Goal: Task Accomplishment & Management: Use online tool/utility

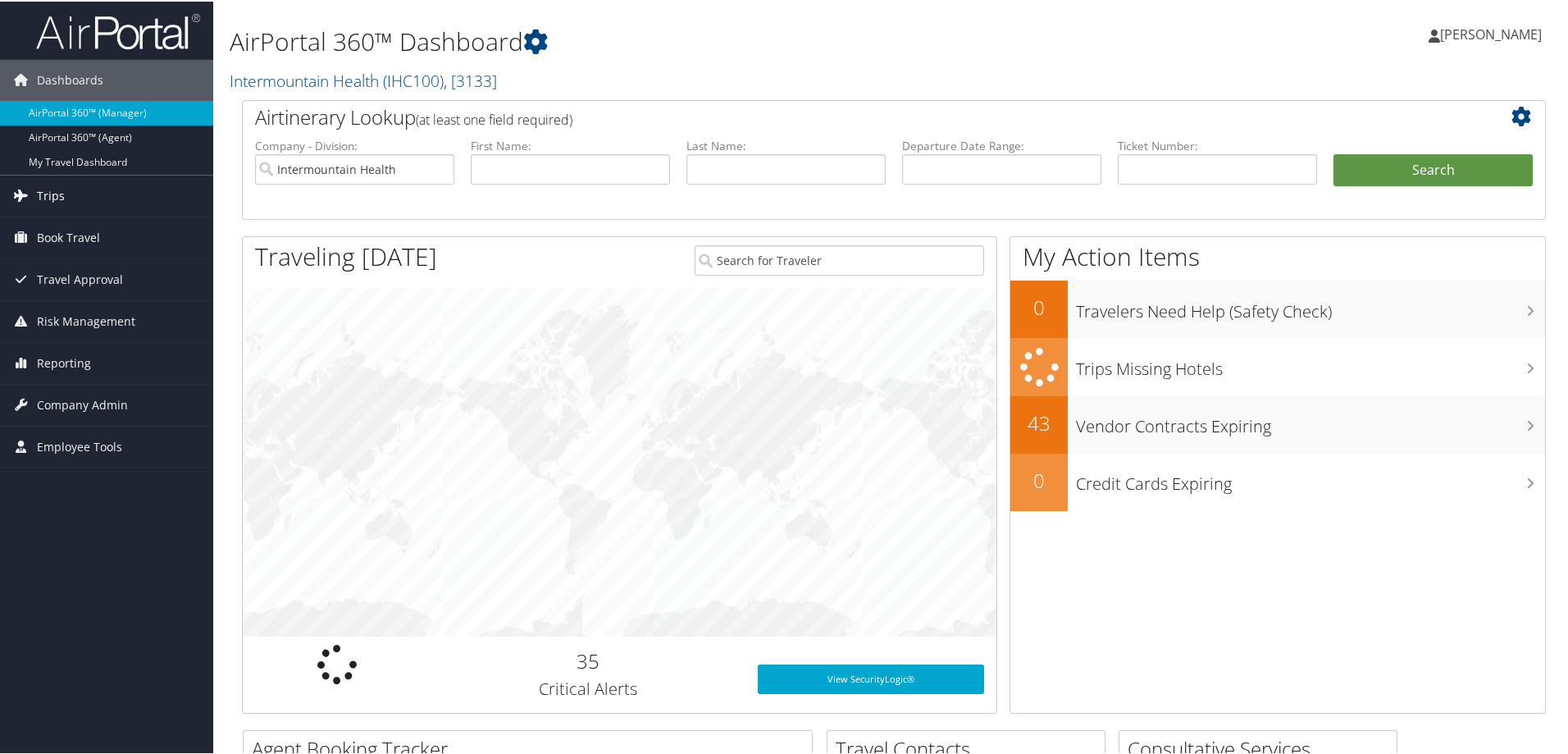
click at [62, 190] on span "Trips" at bounding box center [51, 194] width 28 height 41
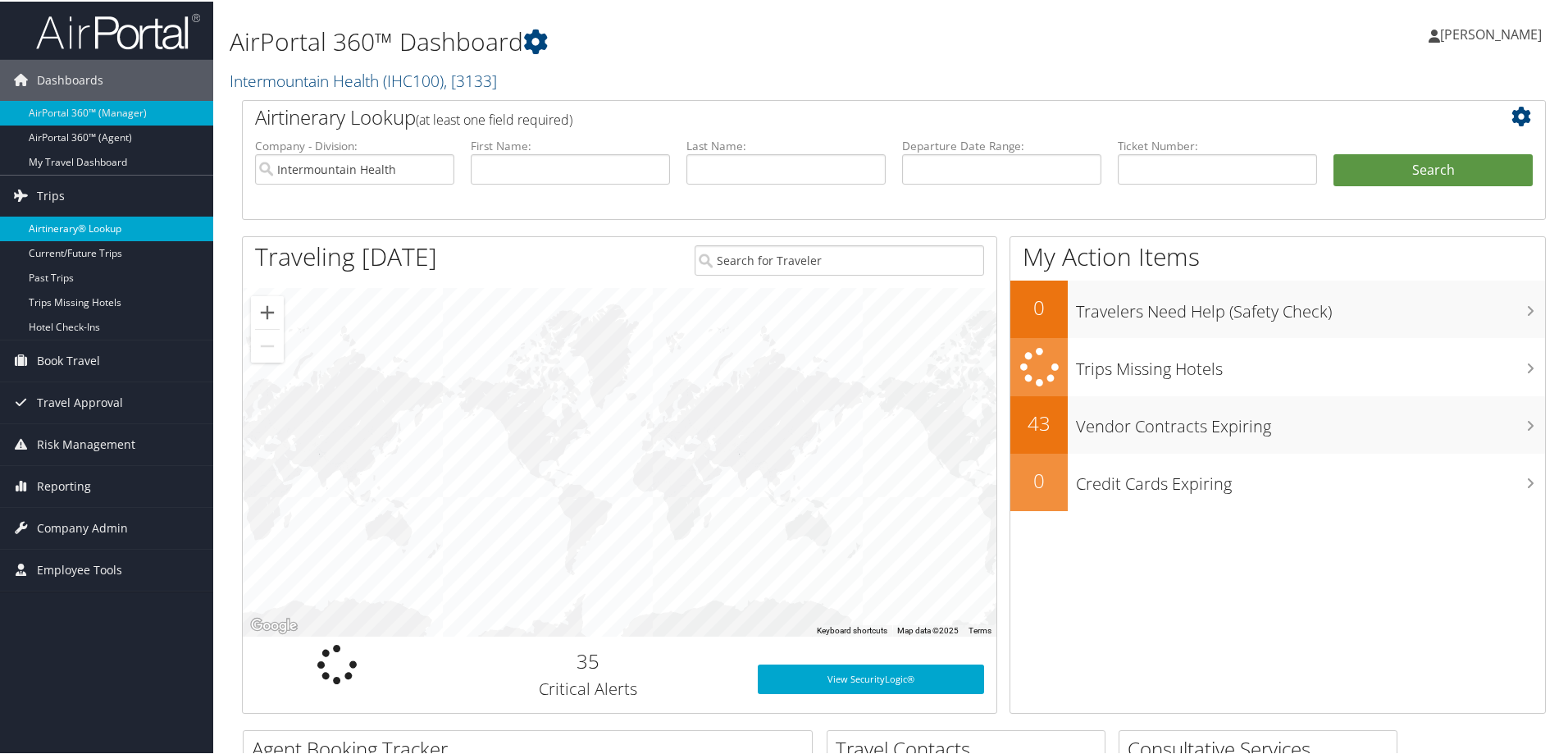
click at [55, 224] on link "Airtinerary® Lookup" at bounding box center [106, 227] width 213 height 25
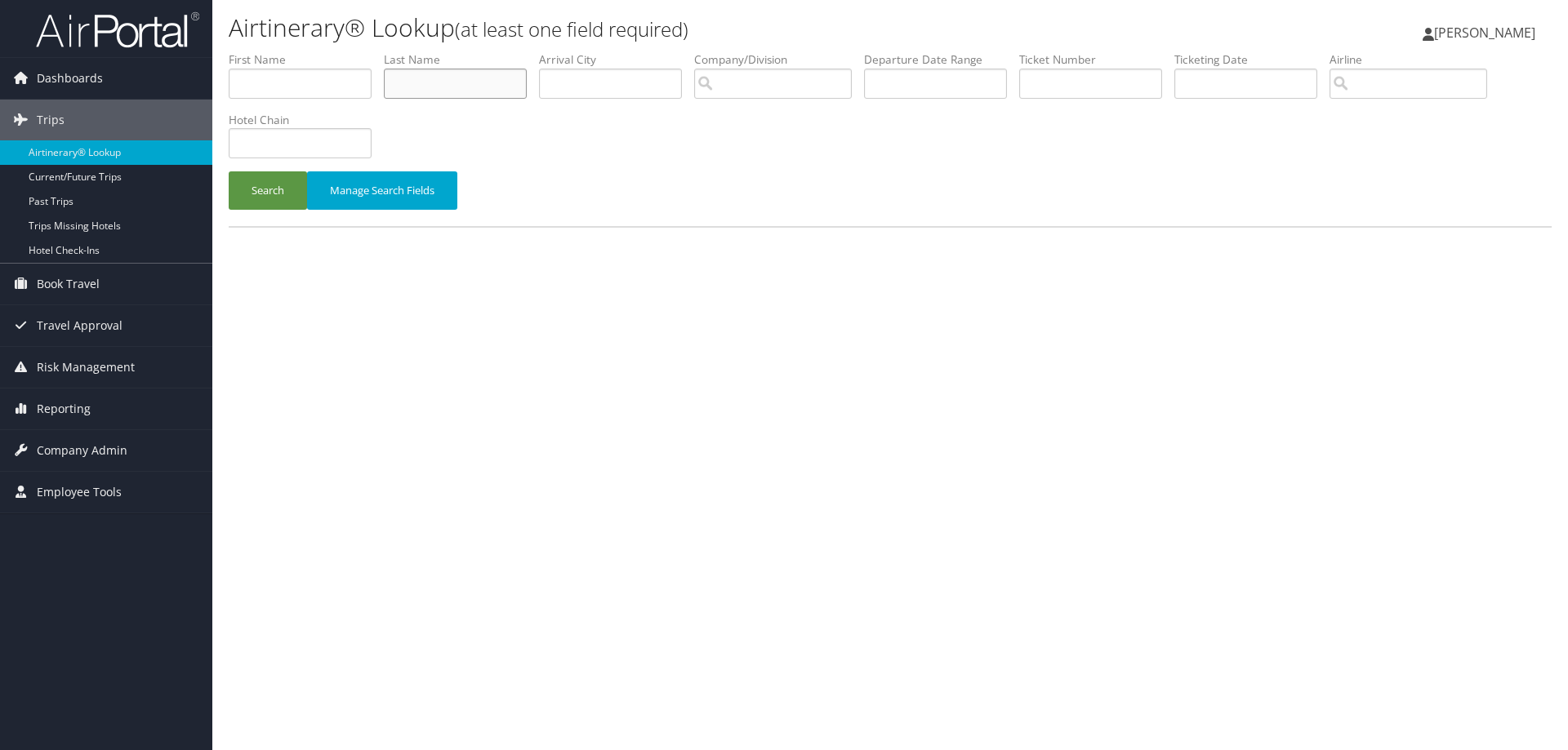
click at [417, 76] on input "text" at bounding box center [455, 84] width 142 height 30
click at [229, 171] on button "Search" at bounding box center [268, 190] width 79 height 38
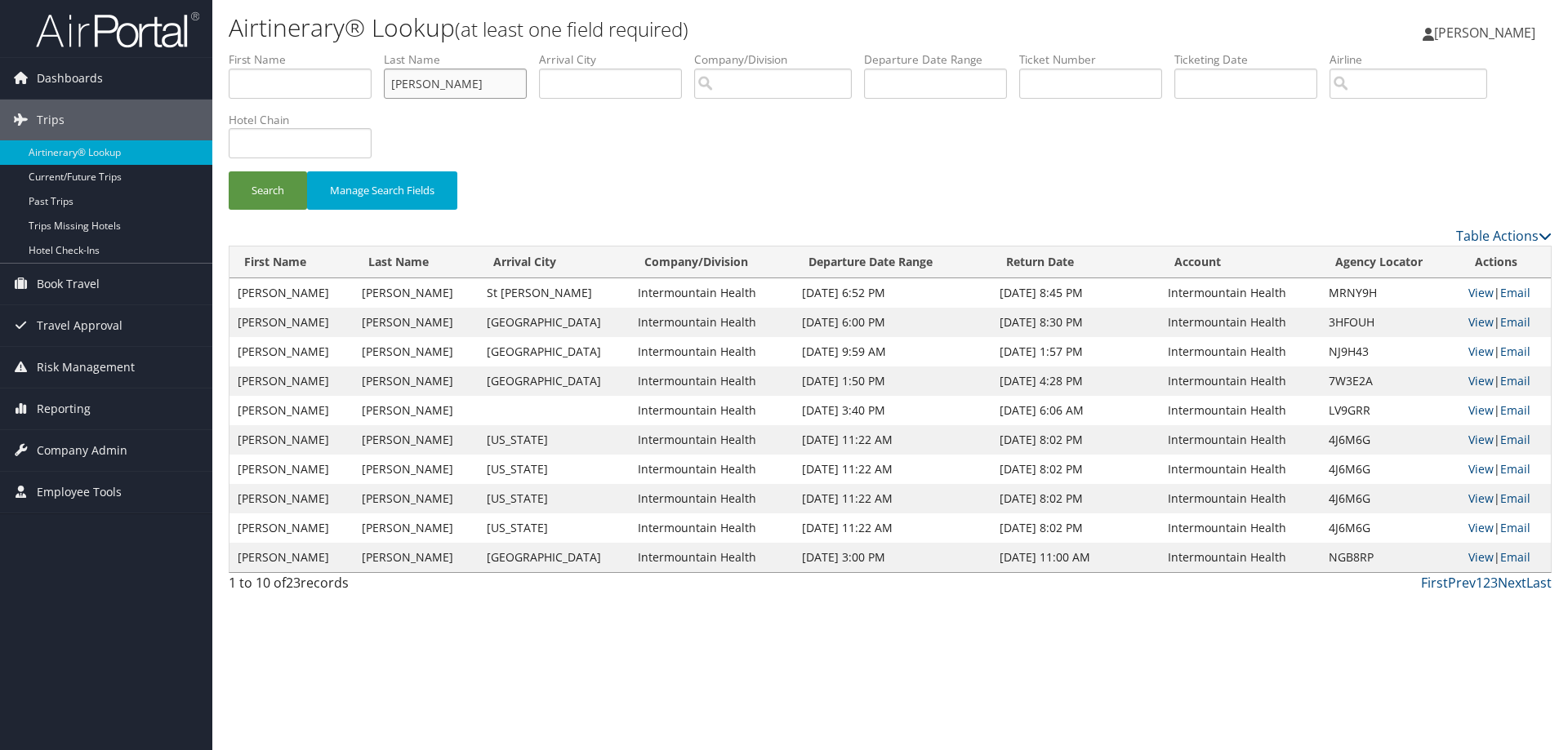
click at [432, 81] on input "[PERSON_NAME]" at bounding box center [455, 84] width 142 height 30
type input "[PERSON_NAME]"
click at [305, 181] on button "Search" at bounding box center [268, 190] width 79 height 38
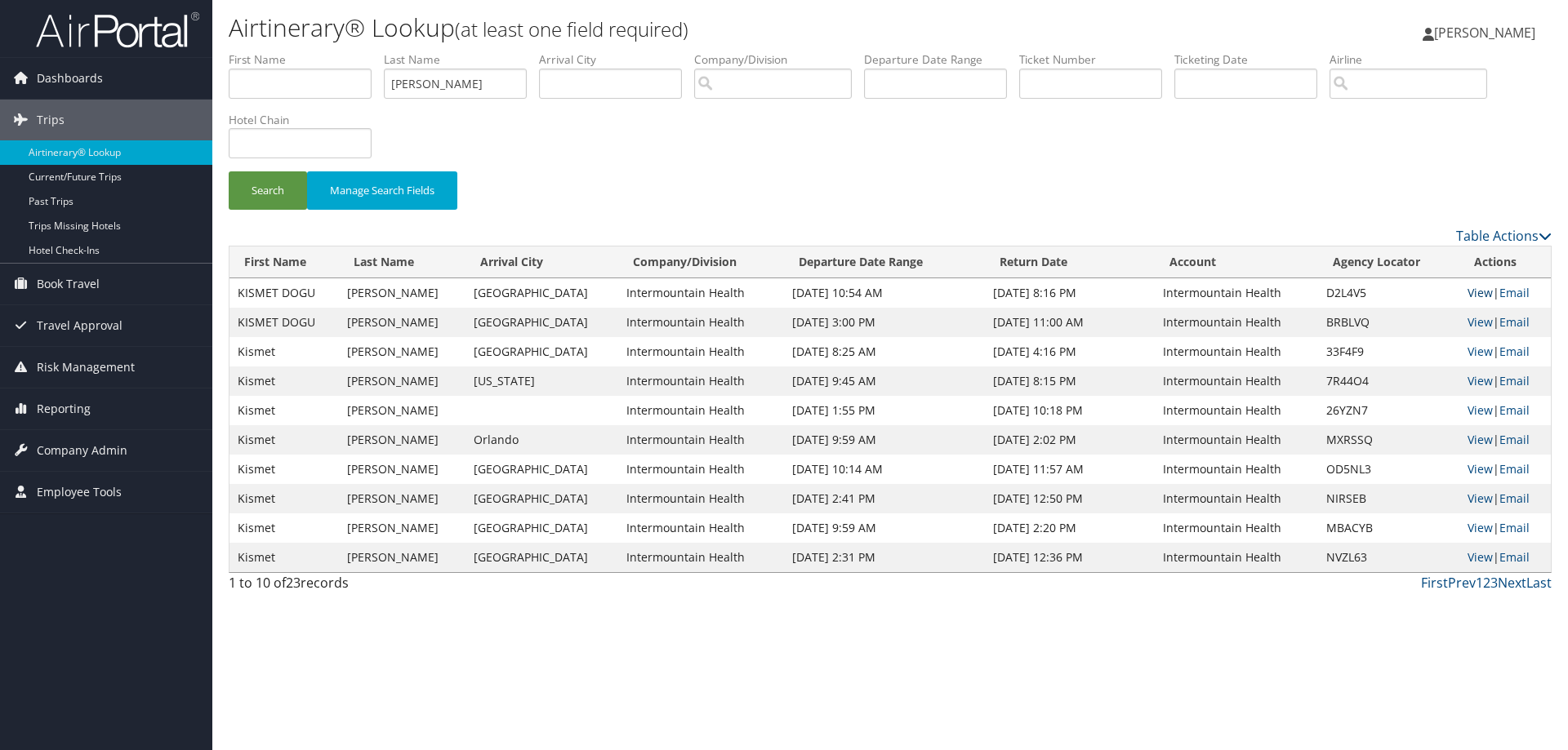
click at [1469, 291] on link "View" at bounding box center [1479, 292] width 26 height 16
drag, startPoint x: 455, startPoint y: 89, endPoint x: 281, endPoint y: 70, distance: 175.0
click at [280, 51] on ul "First Name Last Name [PERSON_NAME] Departure City Arrival City Company/Division…" at bounding box center [890, 51] width 1323 height 0
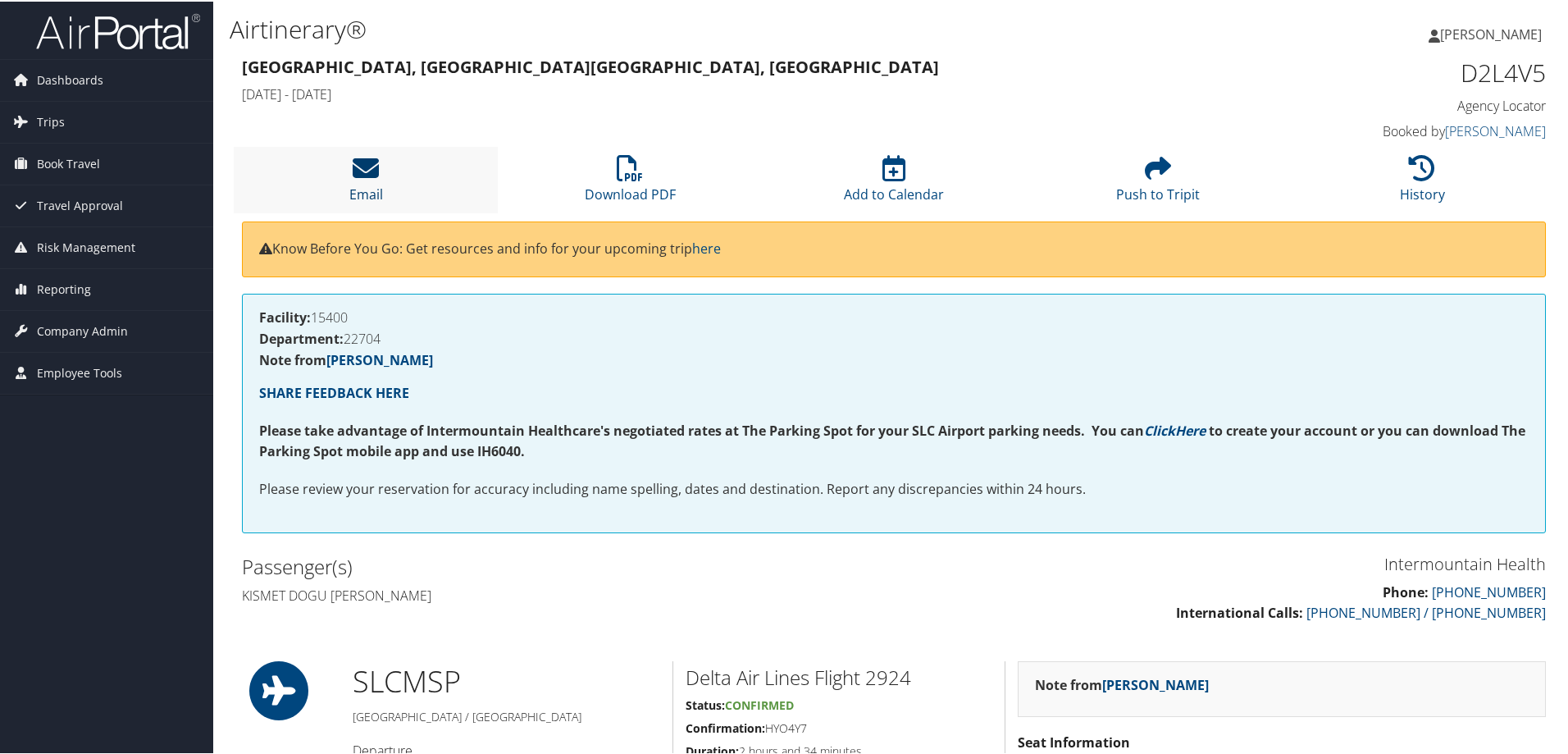
click at [365, 166] on icon at bounding box center [366, 166] width 27 height 27
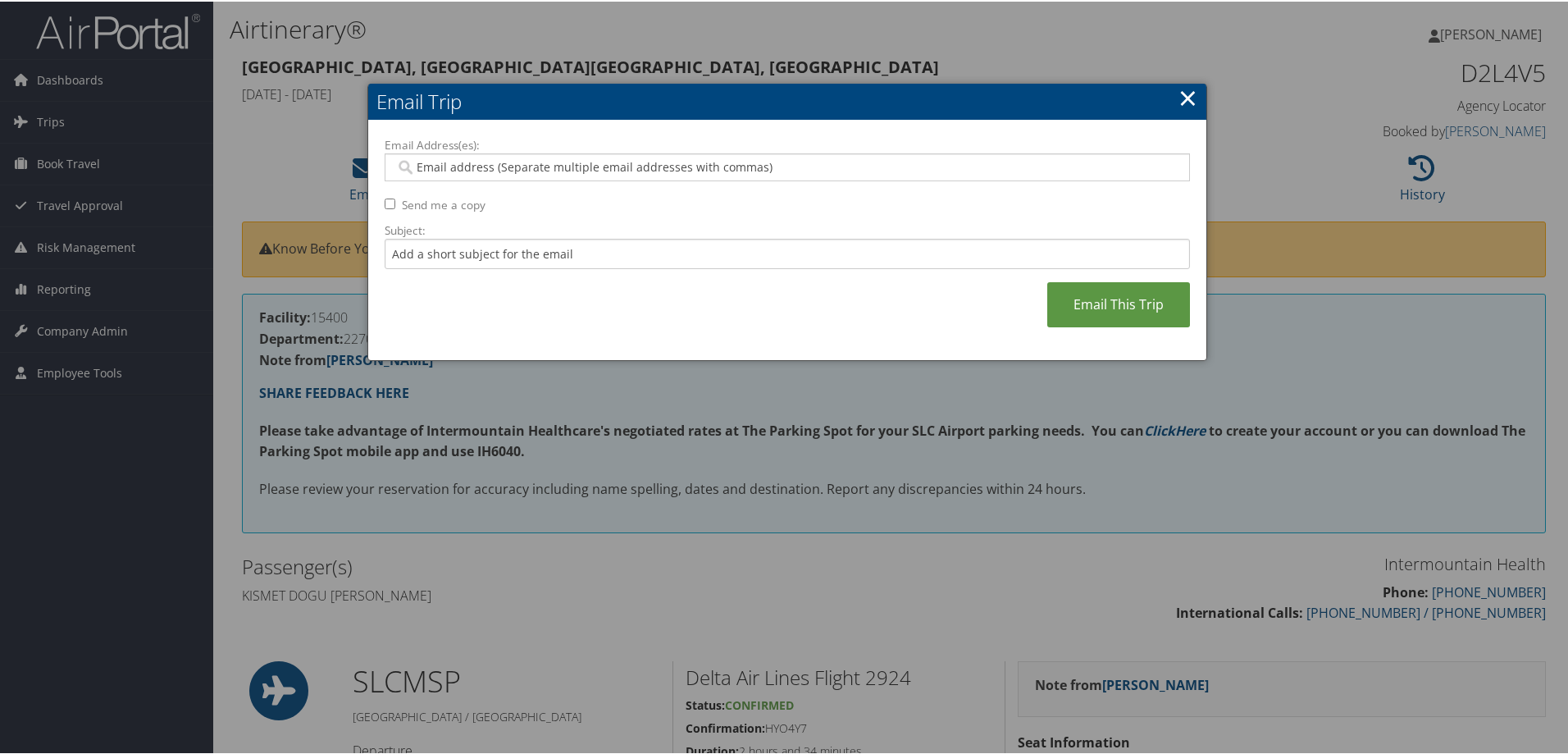
click at [445, 166] on input "Email Address(es):" at bounding box center [786, 166] width 783 height 17
type input "jack"
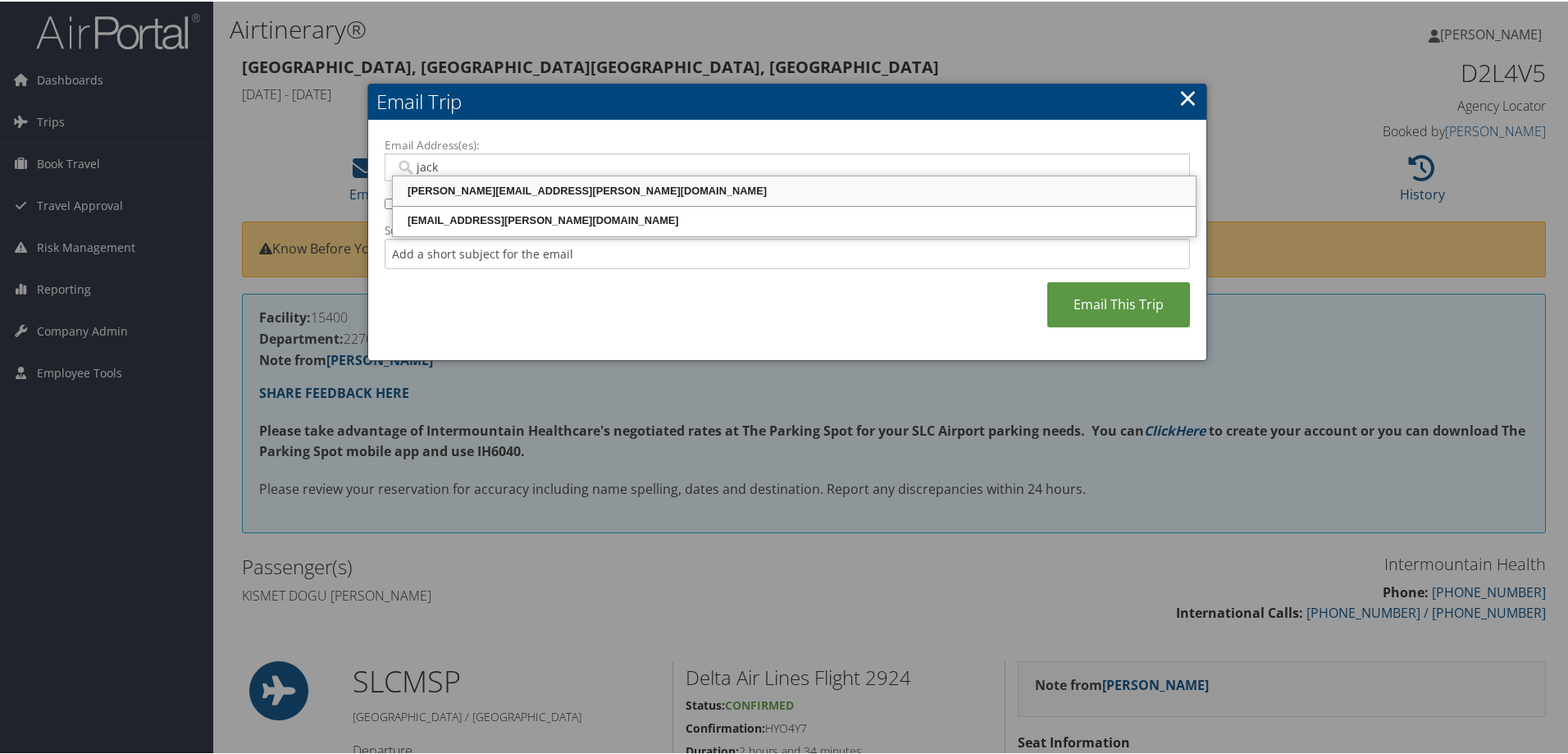
click at [444, 189] on div "[PERSON_NAME][EMAIL_ADDRESS][PERSON_NAME][DOMAIN_NAME]" at bounding box center [794, 190] width 798 height 17
type input "[PERSON_NAME][EMAIL_ADDRESS][PERSON_NAME][DOMAIN_NAME]"
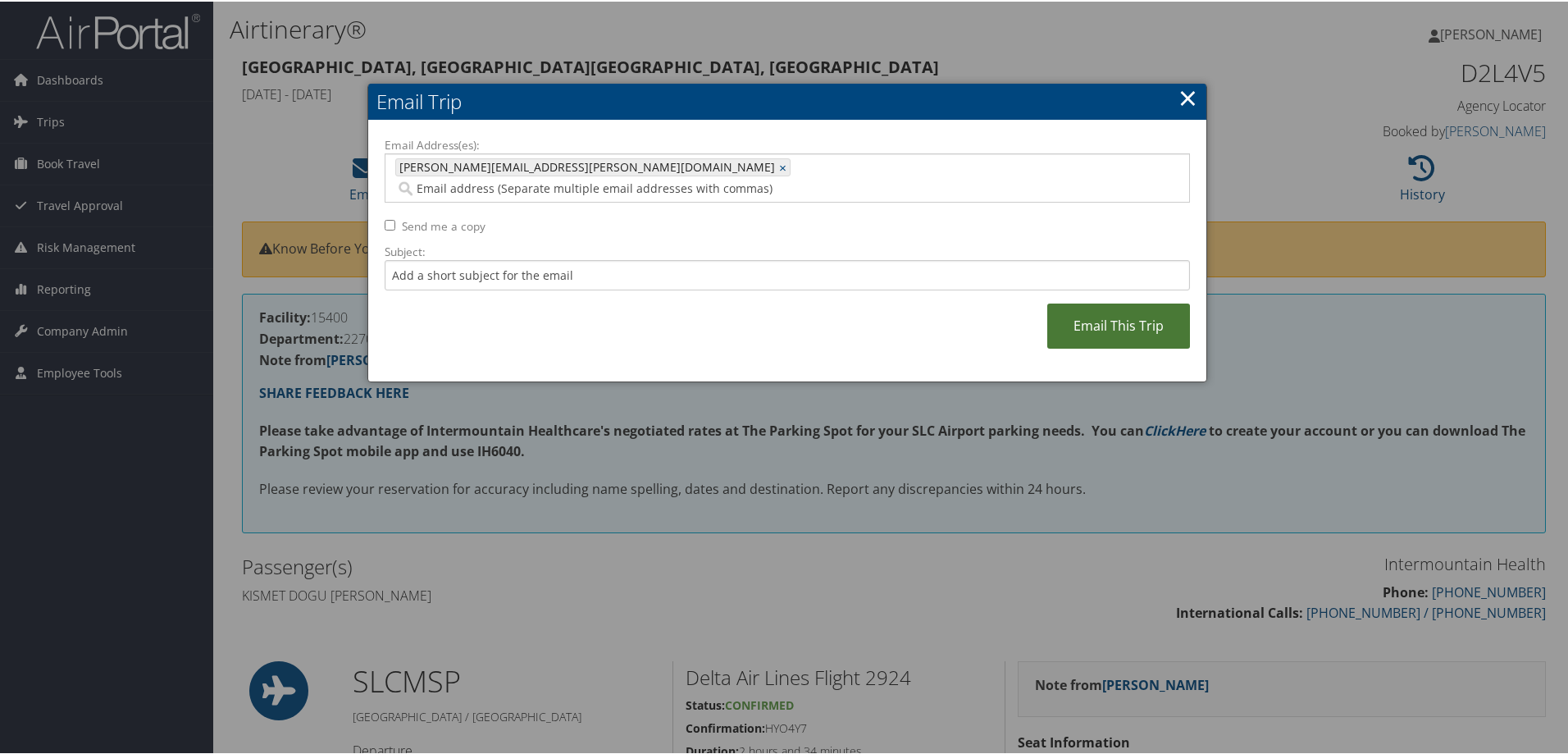
click at [1110, 310] on link "Email This Trip" at bounding box center [1119, 325] width 143 height 45
